Goal: Navigation & Orientation: Understand site structure

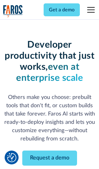
scroll to position [74, 0]
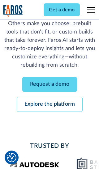
click at [49, 84] on link "Request a demo" at bounding box center [49, 84] width 55 height 15
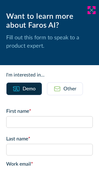
click at [91, 10] on icon at bounding box center [91, 10] width 5 height 5
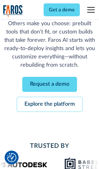
scroll to position [94, 0]
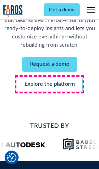
click at [49, 84] on link "Explore the platform" at bounding box center [50, 84] width 66 height 15
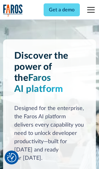
scroll to position [4627, 0]
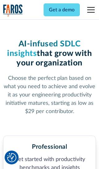
scroll to position [955, 0]
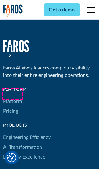
click at [12, 97] on link "Platform" at bounding box center [12, 102] width 19 height 10
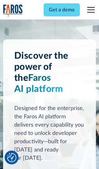
scroll to position [4825, 0]
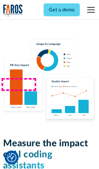
scroll to position [3798, 0]
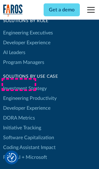
click at [18, 113] on link "DORA Metrics" at bounding box center [19, 118] width 32 height 10
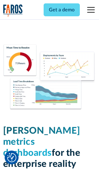
scroll to position [2697, 0]
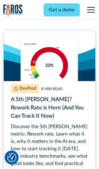
scroll to position [2789, 0]
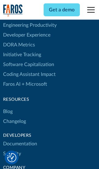
click at [14, 117] on link "Changelog" at bounding box center [14, 122] width 23 height 10
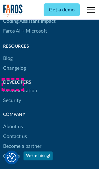
scroll to position [7440, 0]
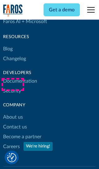
click at [13, 112] on link "About us" at bounding box center [13, 117] width 20 height 10
